Goal: Use online tool/utility: Utilize a website feature to perform a specific function

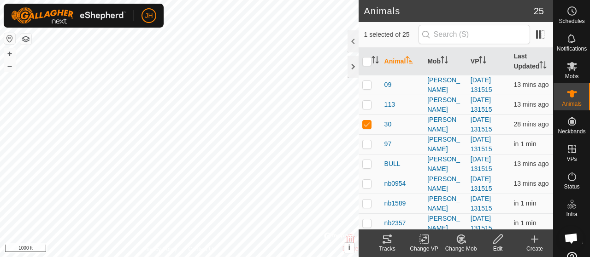
click at [389, 236] on icon at bounding box center [387, 239] width 8 height 7
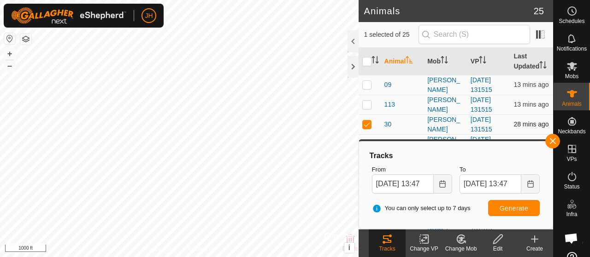
click at [367, 128] on p-checkbox at bounding box center [366, 124] width 9 height 7
checkbox input "false"
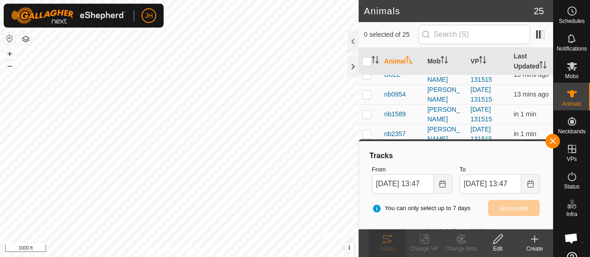
scroll to position [92, 0]
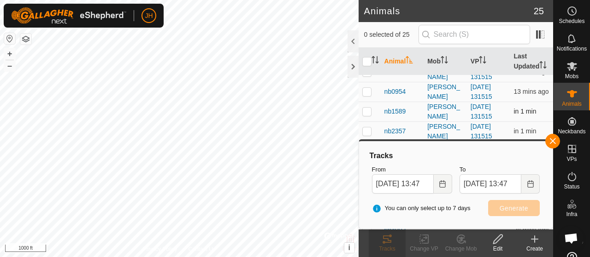
click at [368, 115] on p-checkbox at bounding box center [366, 111] width 9 height 7
checkbox input "true"
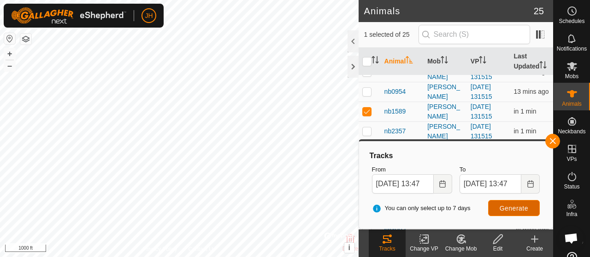
click at [530, 213] on button "Generate" at bounding box center [514, 208] width 52 height 16
click at [367, 66] on input "checkbox" at bounding box center [366, 61] width 9 height 9
checkbox input "true"
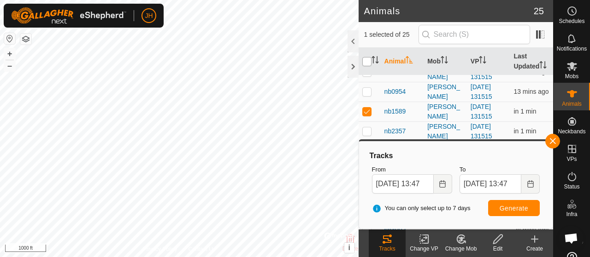
checkbox input "true"
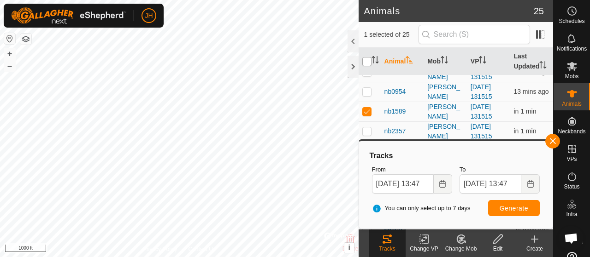
checkbox input "true"
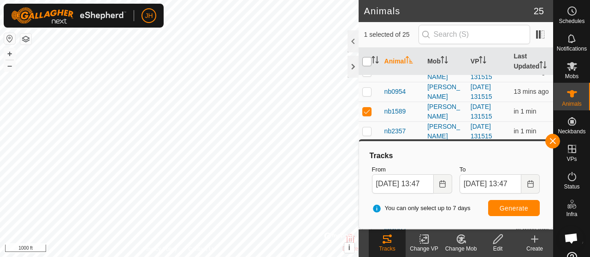
checkbox input "true"
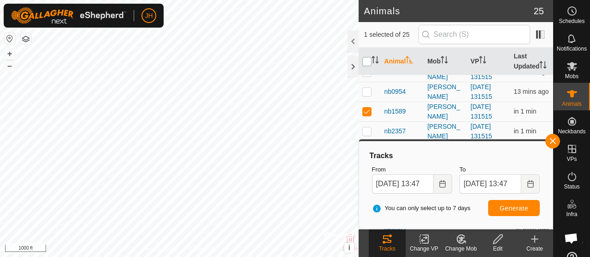
checkbox input "true"
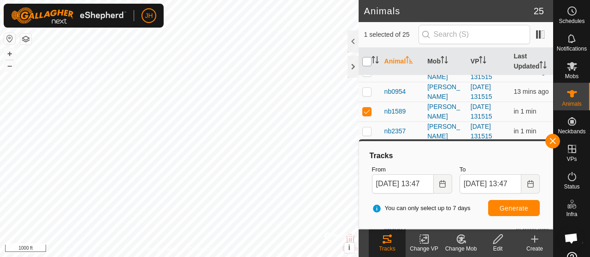
checkbox input "true"
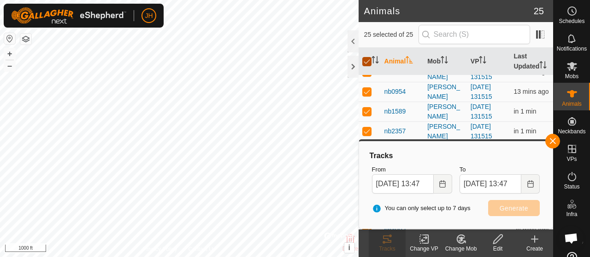
click at [365, 66] on input "checkbox" at bounding box center [366, 61] width 9 height 9
checkbox input "false"
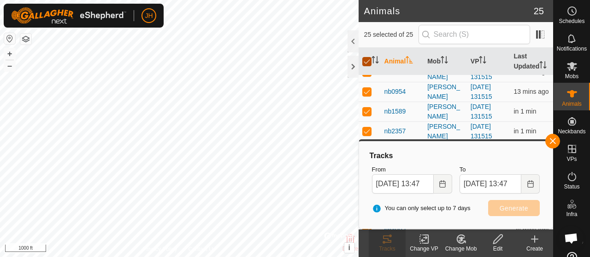
checkbox input "false"
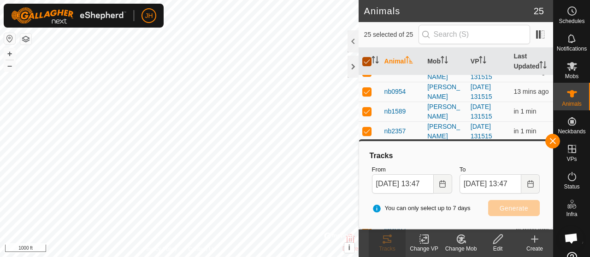
checkbox input "false"
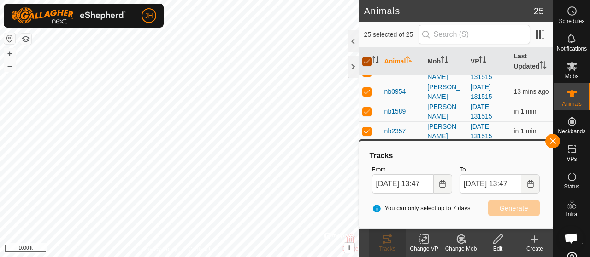
checkbox input "false"
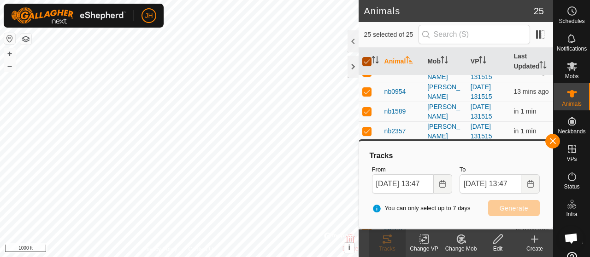
checkbox input "false"
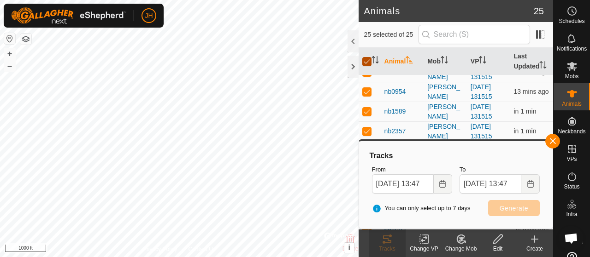
checkbox input "false"
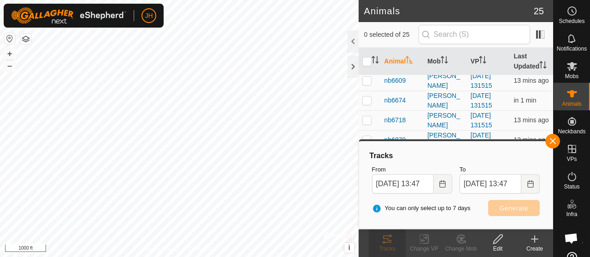
scroll to position [345, 0]
click at [368, 121] on p-checkbox at bounding box center [366, 120] width 9 height 7
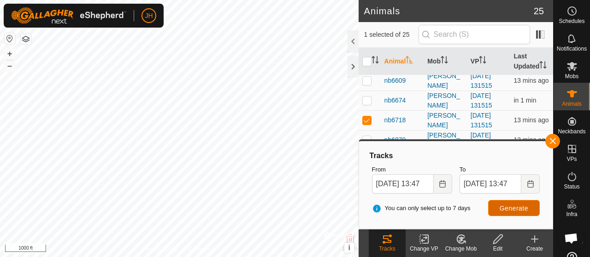
click at [491, 210] on button "Generate" at bounding box center [514, 208] width 52 height 16
click at [370, 121] on p-checkbox at bounding box center [366, 120] width 9 height 7
checkbox input "false"
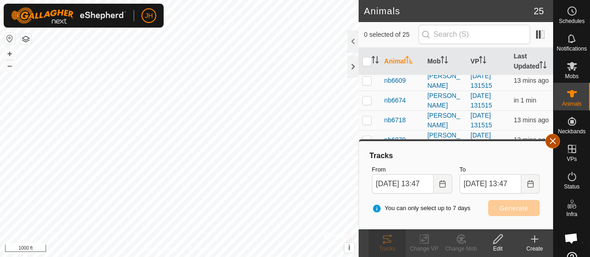
click at [548, 143] on button "button" at bounding box center [552, 141] width 15 height 15
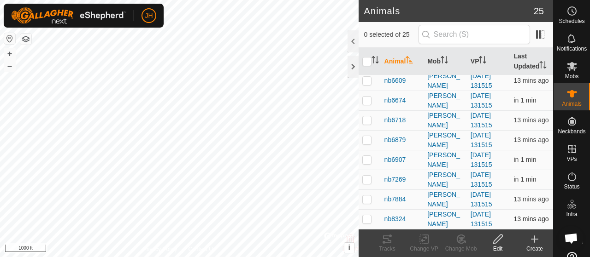
click at [367, 221] on p-checkbox at bounding box center [366, 219] width 9 height 7
checkbox input "true"
click at [384, 243] on icon at bounding box center [387, 239] width 8 height 7
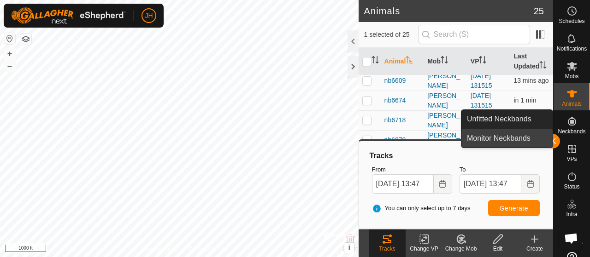
click at [551, 144] on link "Monitor Neckbands" at bounding box center [506, 138] width 91 height 18
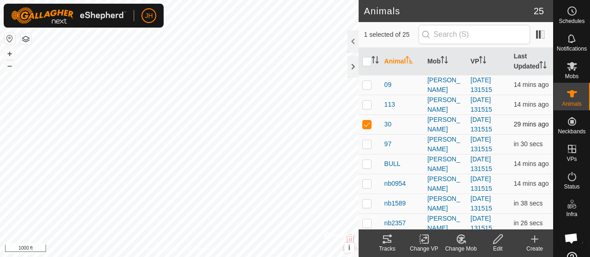
click at [369, 135] on td at bounding box center [369, 125] width 22 height 20
checkbox input "false"
click at [367, 88] on p-checkbox at bounding box center [366, 84] width 9 height 7
checkbox input "true"
click at [387, 238] on icon at bounding box center [386, 239] width 11 height 11
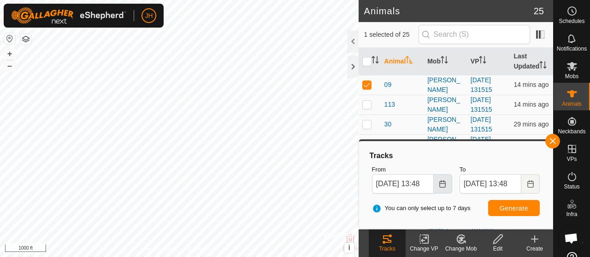
click at [446, 188] on button "Choose Date" at bounding box center [442, 184] width 18 height 19
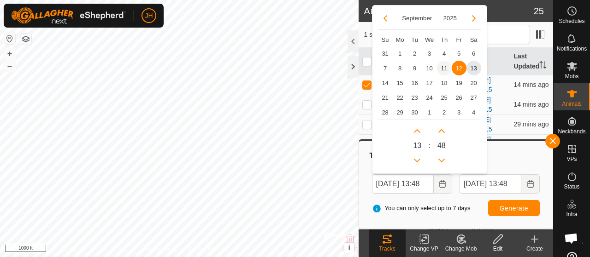
click at [442, 68] on span "11" at bounding box center [444, 68] width 15 height 15
type input "[DATE] 13:48"
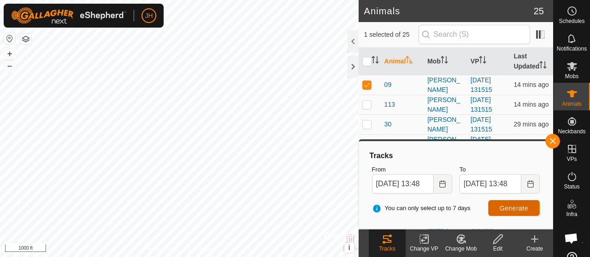
click at [509, 210] on span "Generate" at bounding box center [513, 208] width 29 height 7
click at [364, 88] on p-checkbox at bounding box center [366, 84] width 9 height 7
checkbox input "false"
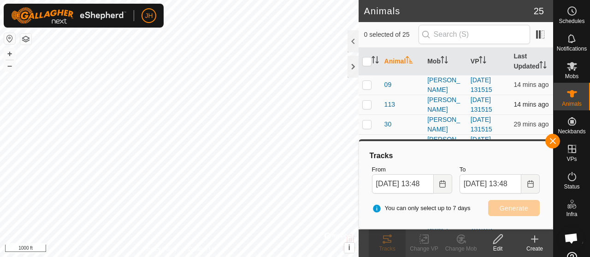
click at [369, 108] on p-checkbox at bounding box center [366, 104] width 9 height 7
checkbox input "true"
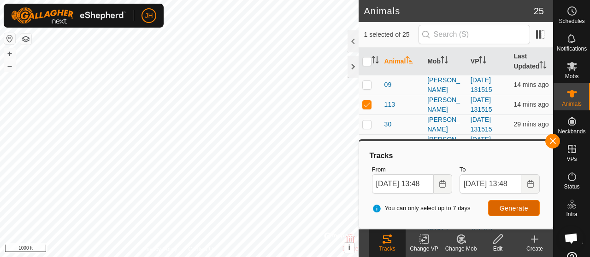
click at [507, 211] on span "Generate" at bounding box center [513, 208] width 29 height 7
click at [555, 144] on button "button" at bounding box center [552, 141] width 15 height 15
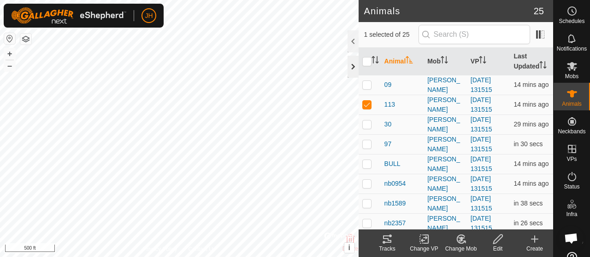
click at [351, 71] on div at bounding box center [352, 67] width 11 height 22
